Goal: Task Accomplishment & Management: Complete application form

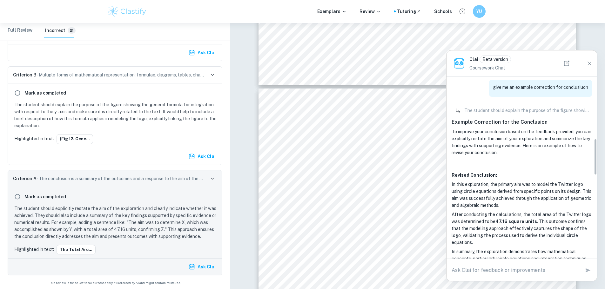
scroll to position [309, 0]
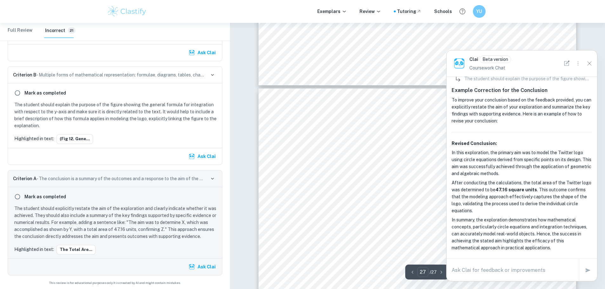
drag, startPoint x: 465, startPoint y: 282, endPoint x: 465, endPoint y: 274, distance: 7.9
click at [465, 274] on div "x" at bounding box center [513, 270] width 122 height 10
click at [572, 268] on textarea "how does finding it to be 47.16 confirm that" at bounding box center [513, 270] width 122 height 7
click at [556, 264] on div "how does finding it to be 47.16 confirm that x" at bounding box center [512, 271] width 132 height 18
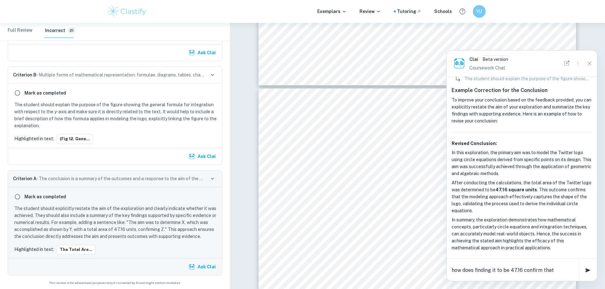
click at [554, 267] on textarea "how does finding it to be 47.16 confirm that" at bounding box center [513, 270] width 122 height 7
click at [553, 267] on textarea "how does finding it to be 47.16 confirm that" at bounding box center [513, 270] width 122 height 7
click at [553, 268] on textarea "how does finding it to be 47.16 confirm that" at bounding box center [513, 270] width 122 height 7
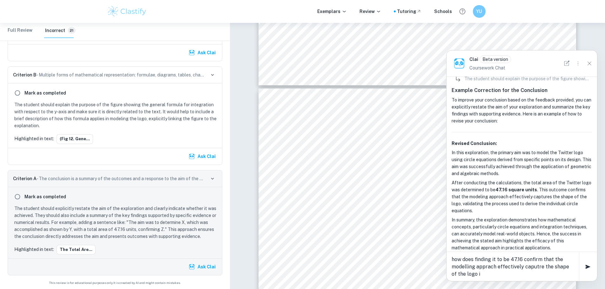
type textarea "how does finding it to be 47.16 confirm that the modelling apprach effectively …"
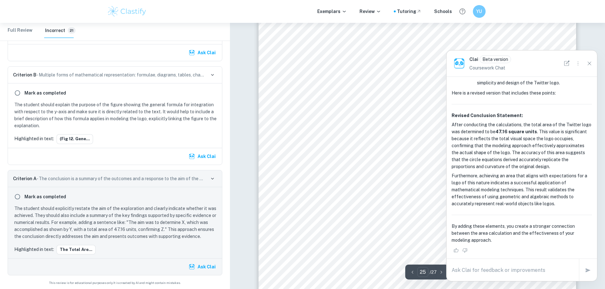
scroll to position [11045, 0]
click at [512, 159] on p "After conducting the calculations, the total area of the Twitter logo was deter…" at bounding box center [522, 145] width 140 height 49
click at [549, 113] on p "Revised Conclusion Statement:" at bounding box center [522, 115] width 140 height 7
click at [565, 83] on li "If available, compare the calculated area with the known or expected area of si…" at bounding box center [534, 70] width 115 height 36
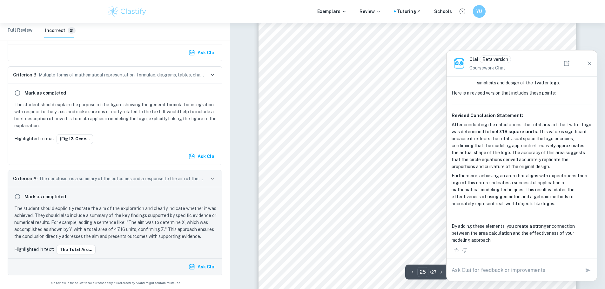
click at [545, 63] on div "Clai Beta version Coursework Chat" at bounding box center [521, 63] width 151 height 26
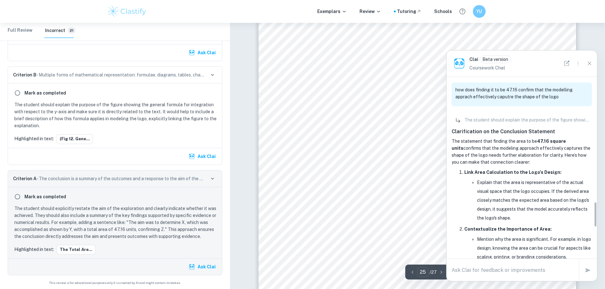
scroll to position [767, 0]
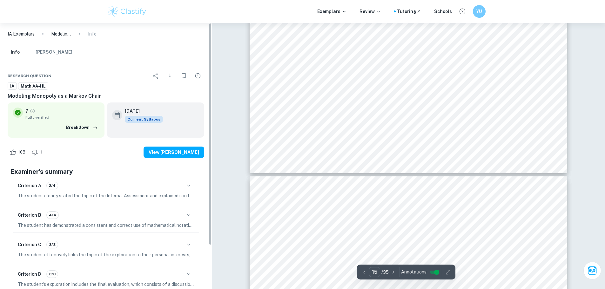
scroll to position [5873, 0]
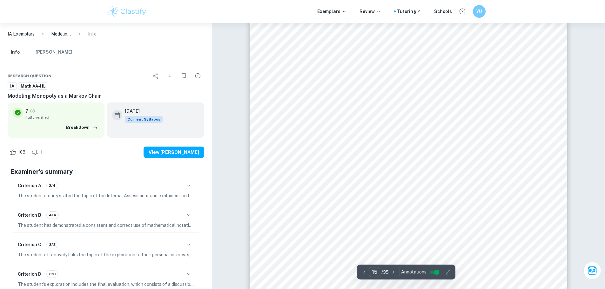
click at [18, 35] on p "IA Exemplars" at bounding box center [21, 33] width 27 height 7
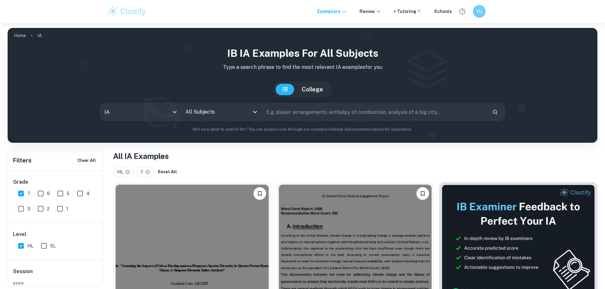
click at [219, 119] on div "All Subjects" at bounding box center [221, 112] width 81 height 18
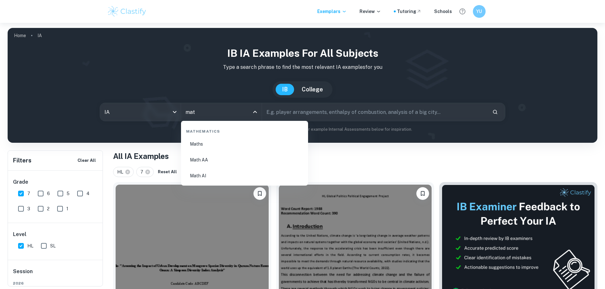
type input "math"
click at [211, 166] on li "Math AA" at bounding box center [245, 160] width 122 height 15
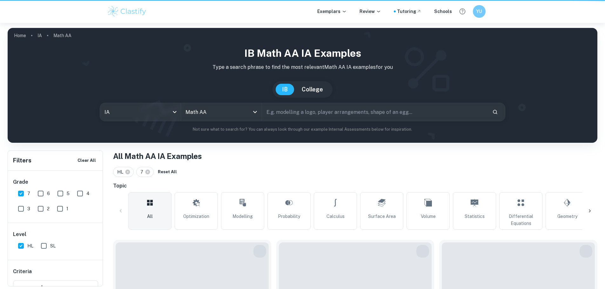
click at [152, 101] on div "IB Math AA IA examples Type a search phrase to find the most relevant Math AA I…" at bounding box center [302, 89] width 579 height 87
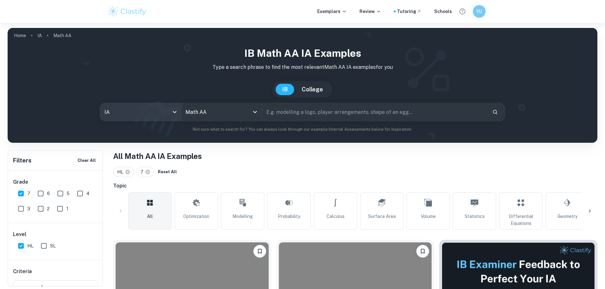
click at [147, 114] on body "We value your privacy We use cookies to enhance your browsing experience, serve…" at bounding box center [302, 167] width 605 height 289
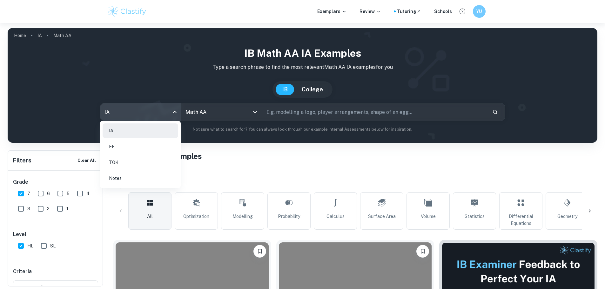
click at [130, 130] on li "IA" at bounding box center [141, 131] width 76 height 15
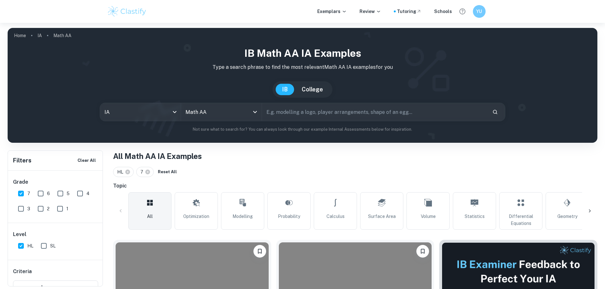
click at [305, 118] on input "text" at bounding box center [374, 112] width 225 height 18
type input "twitter"
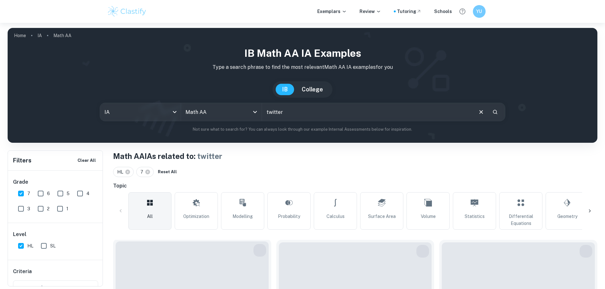
scroll to position [95, 0]
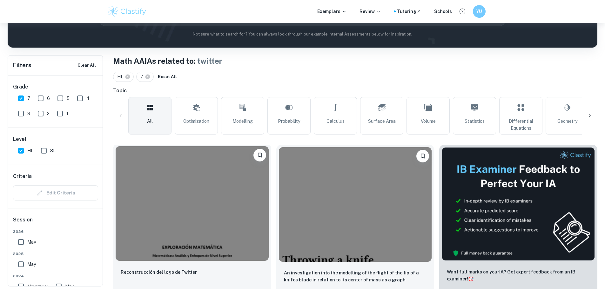
click at [186, 181] on img at bounding box center [192, 203] width 153 height 115
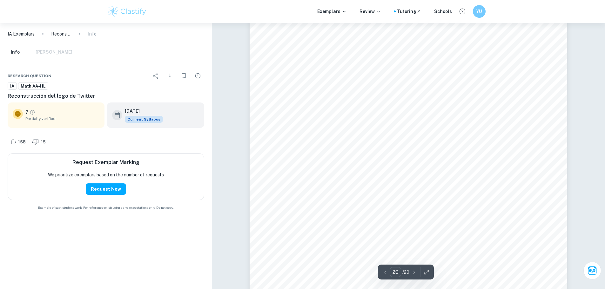
scroll to position [8075, 0]
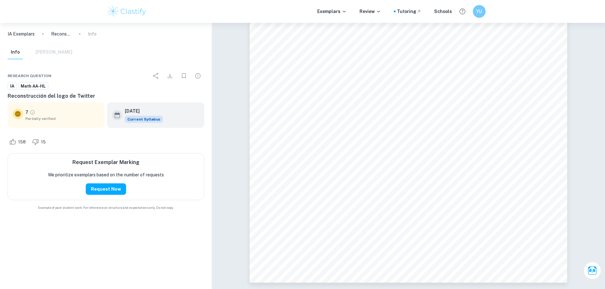
click at [110, 161] on h6 "Request Exemplar Marking" at bounding box center [105, 163] width 67 height 8
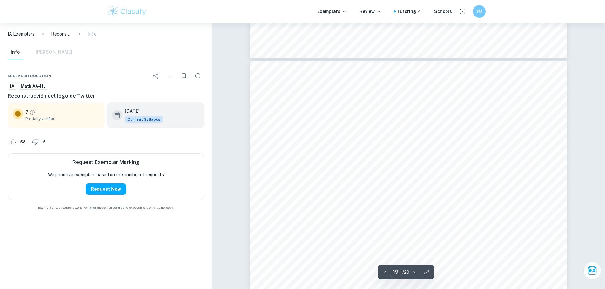
scroll to position [7313, 0]
type input "18"
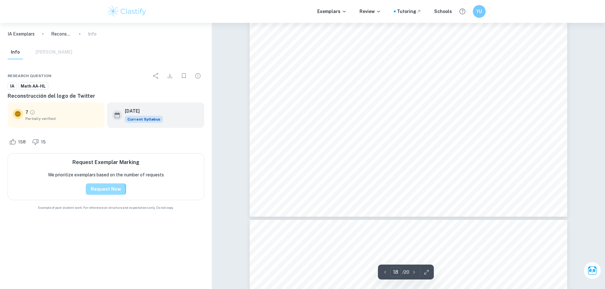
click at [104, 190] on button "Request Now" at bounding box center [106, 189] width 40 height 11
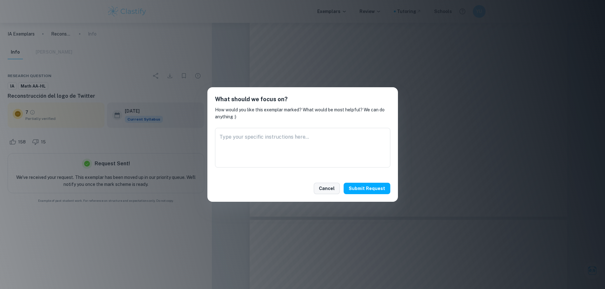
click at [335, 185] on button "Cancel" at bounding box center [327, 188] width 26 height 11
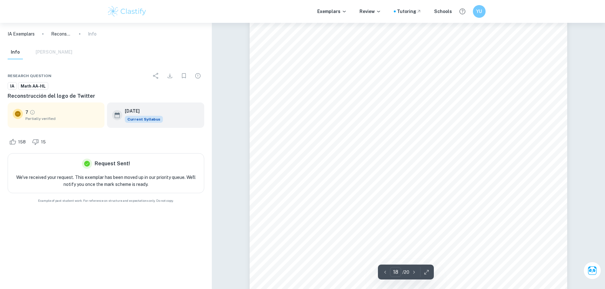
scroll to position [7344, 0]
click at [50, 45] on div at bounding box center [106, 45] width 212 height 0
click at [47, 53] on div "Info [PERSON_NAME]" at bounding box center [40, 52] width 65 height 14
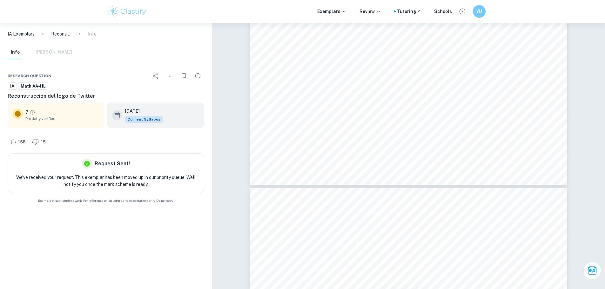
click at [49, 51] on div "Info [PERSON_NAME]" at bounding box center [40, 52] width 65 height 14
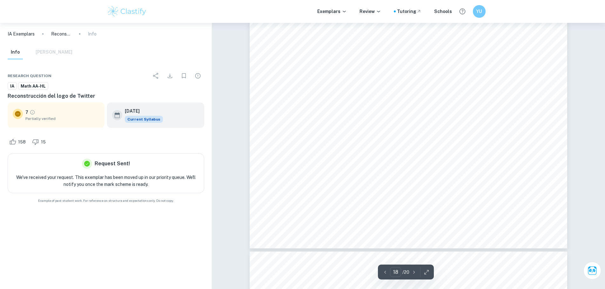
scroll to position [7249, 0]
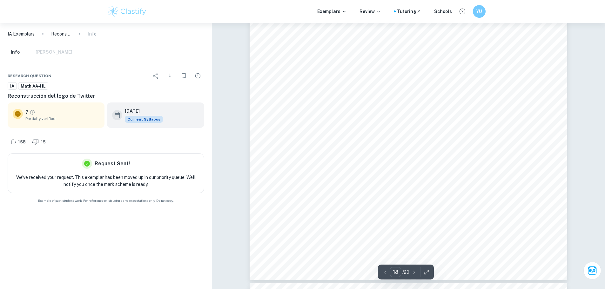
click at [35, 87] on span "Math AA-HL" at bounding box center [33, 86] width 30 height 6
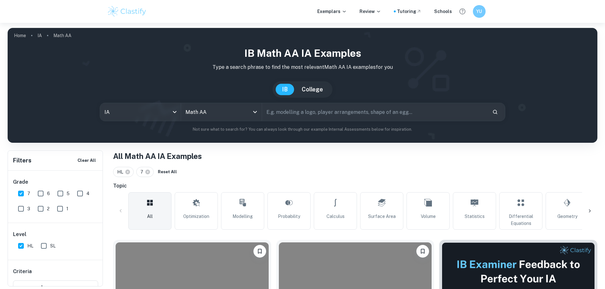
scroll to position [189, 0]
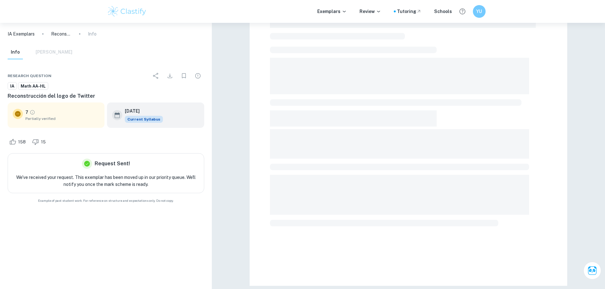
click at [59, 117] on span "Partially verified" at bounding box center [62, 119] width 74 height 6
click at [143, 115] on div "[DATE] Current Syllabus" at bounding box center [144, 115] width 38 height 15
click at [185, 94] on h6 "Reconstrucción del logo de Twitter" at bounding box center [106, 96] width 197 height 8
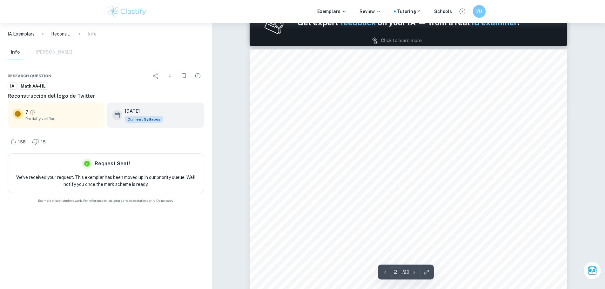
scroll to position [572, 0]
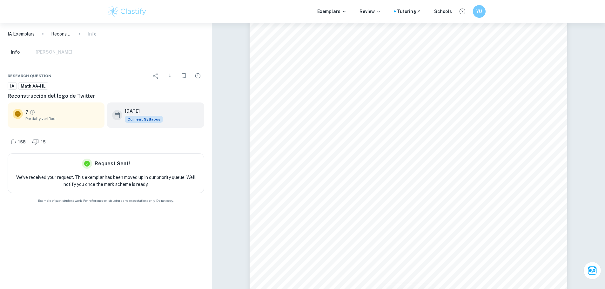
click at [54, 53] on div "Info [PERSON_NAME]" at bounding box center [40, 52] width 65 height 14
click at [31, 111] on icon "Grade partially verified" at bounding box center [33, 113] width 6 height 6
click at [44, 52] on div "Info [PERSON_NAME]" at bounding box center [40, 52] width 65 height 14
click at [44, 56] on div "Info [PERSON_NAME]" at bounding box center [40, 52] width 65 height 14
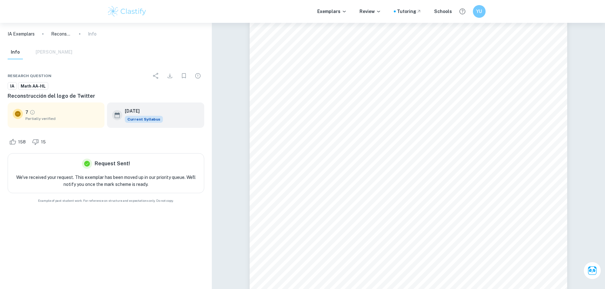
click at [45, 53] on div "Info [PERSON_NAME]" at bounding box center [40, 52] width 65 height 14
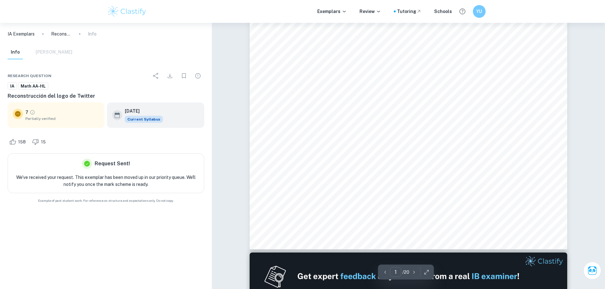
scroll to position [0, 0]
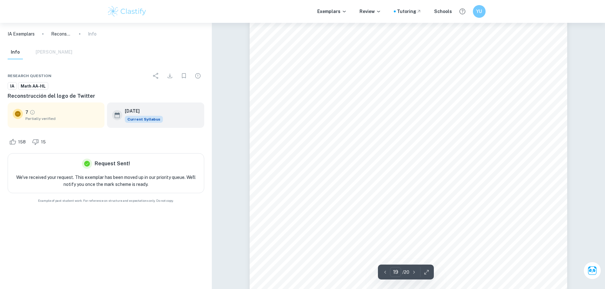
type input "20"
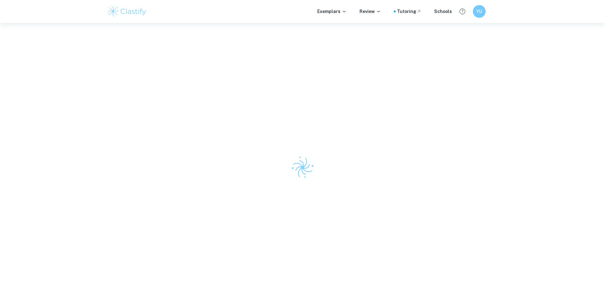
scroll to position [23, 0]
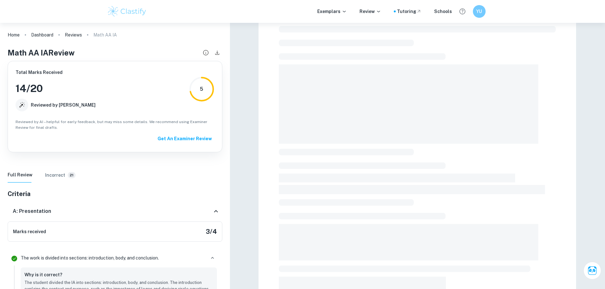
click at [129, 15] on img at bounding box center [127, 11] width 40 height 13
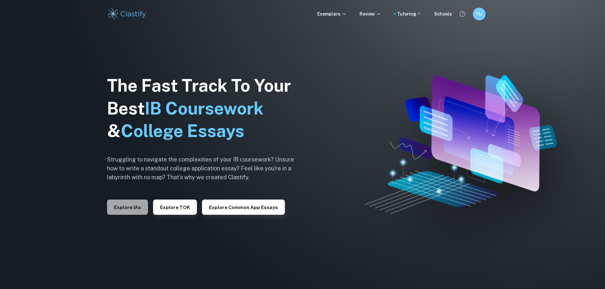
click at [129, 208] on button "Explore IAs" at bounding box center [127, 207] width 41 height 15
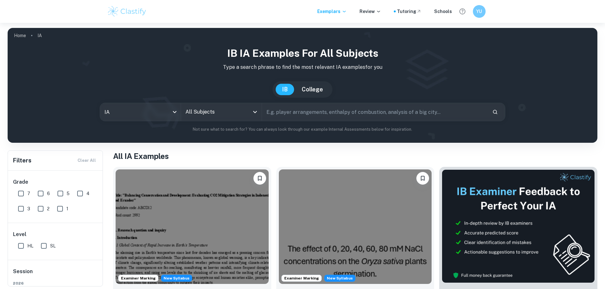
click at [206, 114] on input "All Subjects" at bounding box center [216, 112] width 65 height 12
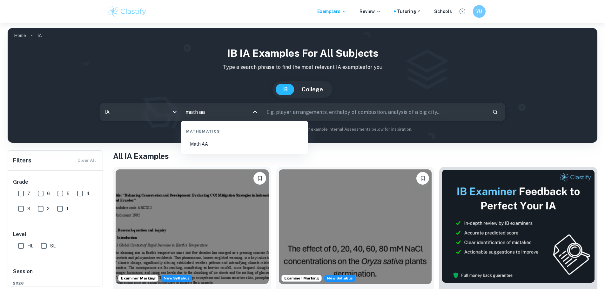
click at [232, 142] on li "Math AA" at bounding box center [245, 144] width 122 height 15
type input "Math AA"
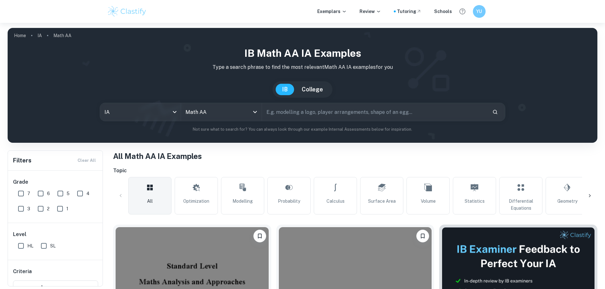
click at [22, 192] on input "7" at bounding box center [21, 193] width 13 height 13
checkbox input "true"
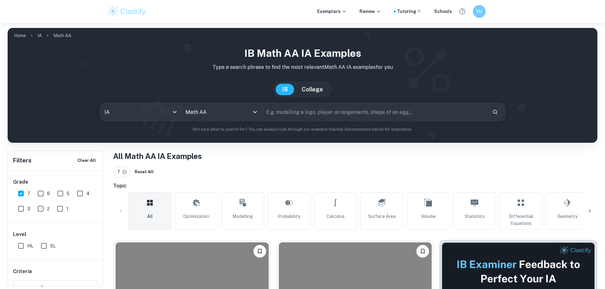
click at [21, 244] on input "HL" at bounding box center [21, 246] width 13 height 13
checkbox input "true"
click at [287, 110] on input "text" at bounding box center [374, 112] width 225 height 18
type input "tiwtter"
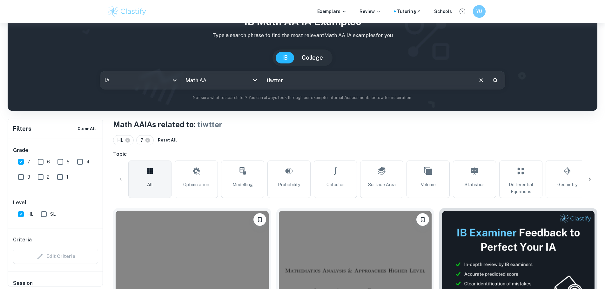
scroll to position [95, 0]
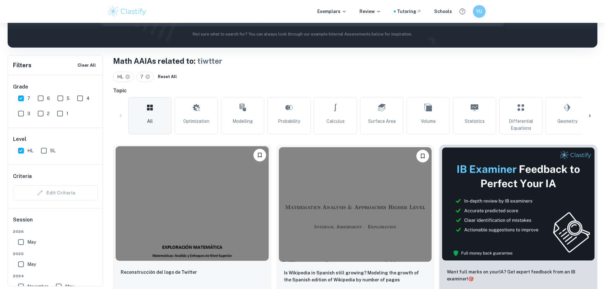
click at [157, 199] on img at bounding box center [192, 203] width 153 height 115
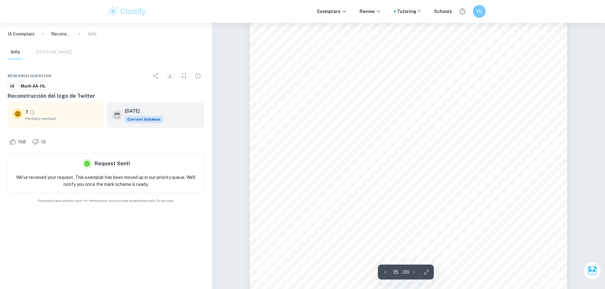
scroll to position [5874, 0]
type input "19"
